Goal: Information Seeking & Learning: Learn about a topic

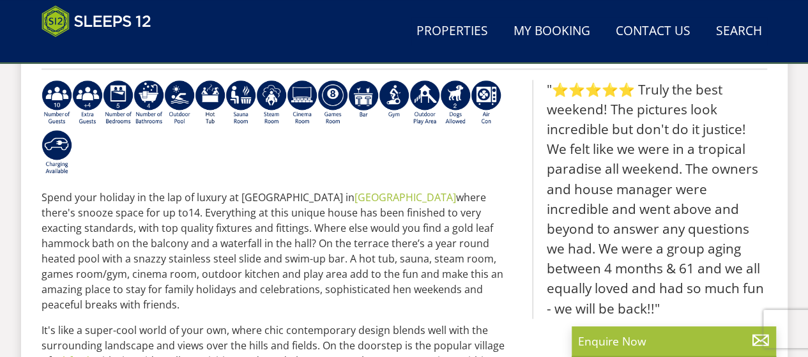
scroll to position [457, 0]
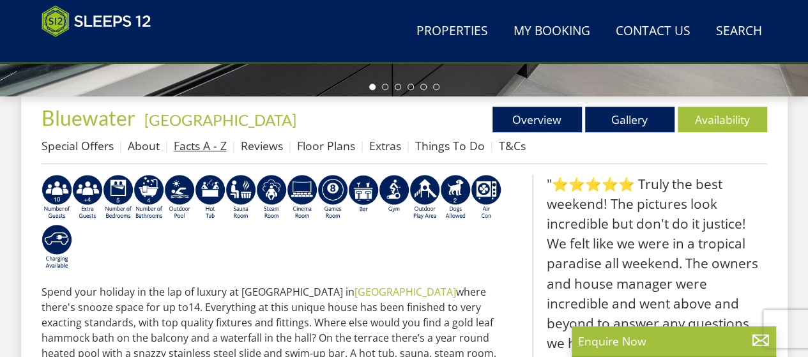
click at [181, 144] on link "Facts A - Z" at bounding box center [200, 145] width 53 height 15
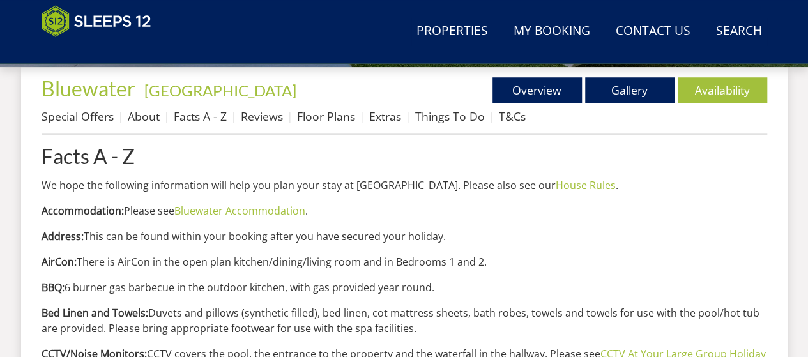
scroll to position [511, 0]
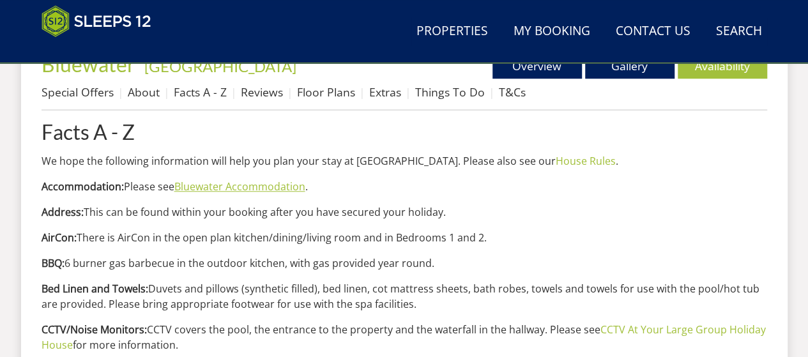
click at [258, 185] on link "Bluewater Accommodation" at bounding box center [239, 186] width 131 height 14
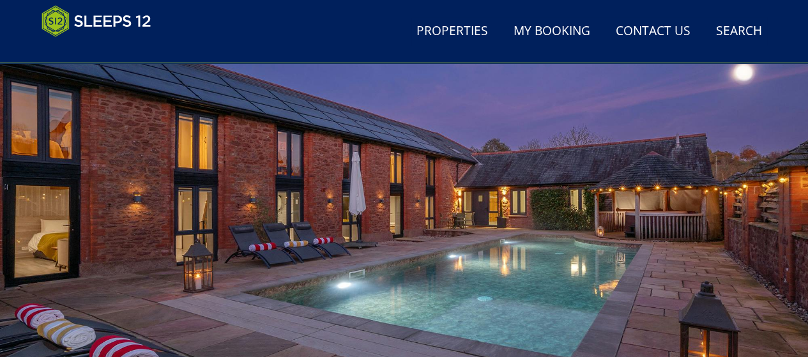
scroll to position [255, 0]
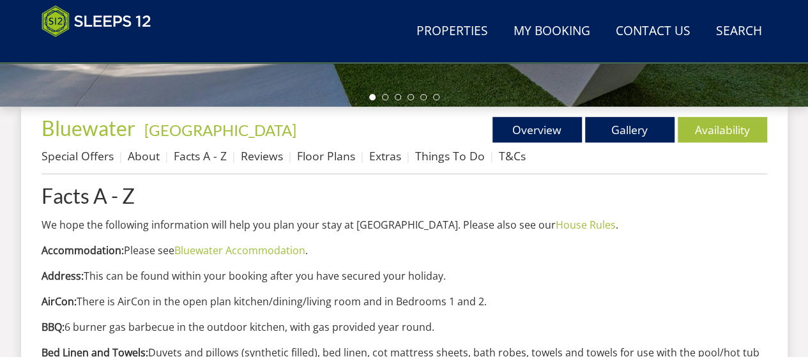
scroll to position [319, 0]
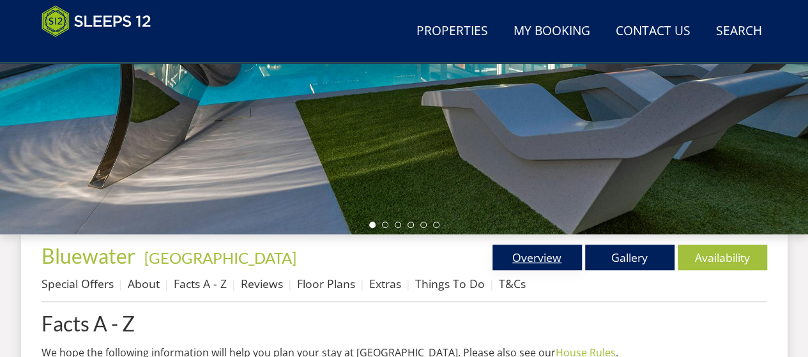
click at [508, 262] on link "Overview" at bounding box center [536, 258] width 89 height 26
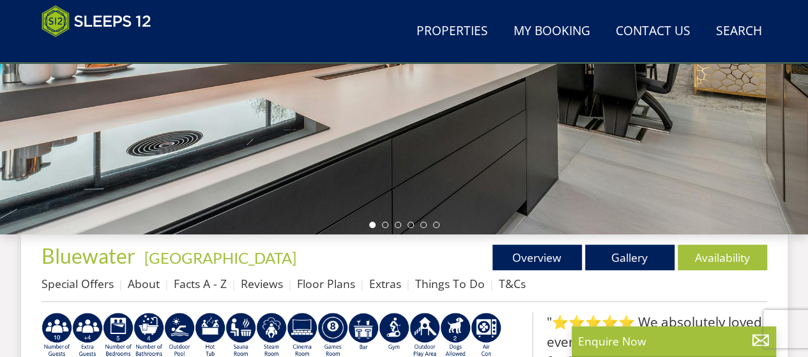
scroll to position [511, 0]
